Goal: Navigation & Orientation: Find specific page/section

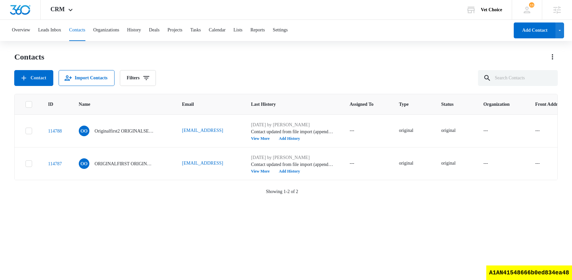
click at [285, 75] on div "Contact Import Contacts Filters" at bounding box center [286, 78] width 544 height 16
click at [263, 77] on div "Contact Import Contacts Filters" at bounding box center [286, 78] width 544 height 16
click at [255, 233] on div "ID Name Email Last History Assigned To Type Status Organization Front Address 2…" at bounding box center [286, 183] width 544 height 178
click at [269, 192] on p "Showing 1-2 of 2" at bounding box center [282, 191] width 32 height 7
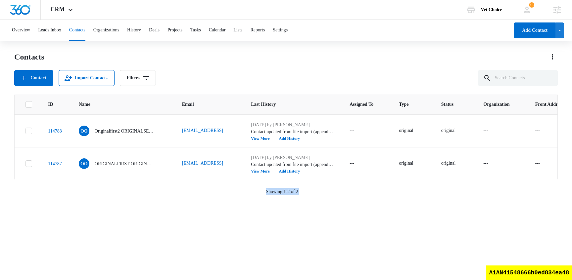
click at [269, 192] on p "Showing 1-2 of 2" at bounding box center [282, 191] width 32 height 7
click at [269, 223] on div "ID Name Email Last History Assigned To Type Status Organization Front Address 2…" at bounding box center [286, 183] width 544 height 178
